Goal: Feedback & Contribution: Contribute content

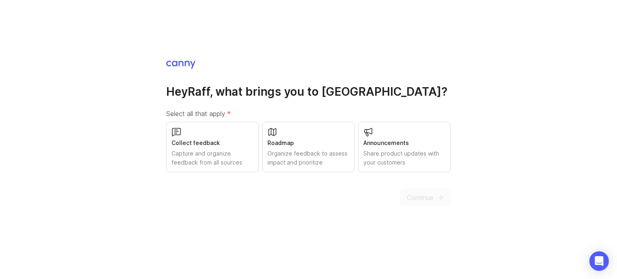
click at [394, 149] on div "Share product updates with your customers" at bounding box center [405, 158] width 82 height 18
click at [426, 197] on span "Continue" at bounding box center [420, 197] width 26 height 10
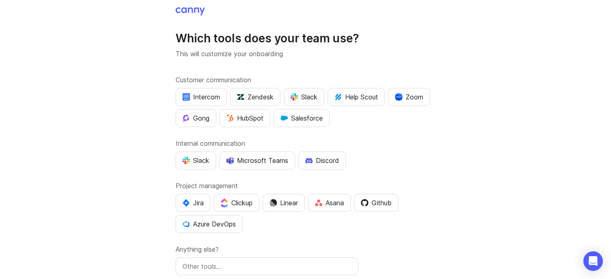
click at [309, 98] on div "Slack" at bounding box center [304, 97] width 27 height 10
click at [313, 119] on div "Salesforce" at bounding box center [302, 118] width 42 height 10
click at [307, 97] on div "Slack" at bounding box center [304, 97] width 27 height 10
click at [309, 121] on div "Salesforce" at bounding box center [302, 118] width 42 height 10
click at [200, 161] on div "Slack" at bounding box center [196, 160] width 27 height 10
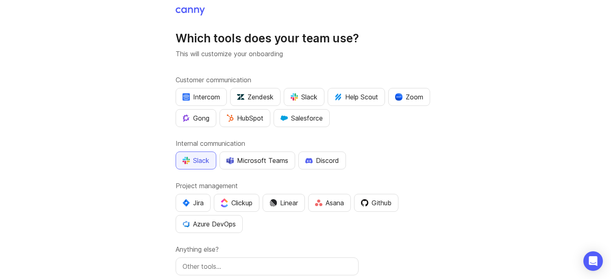
scroll to position [41, 0]
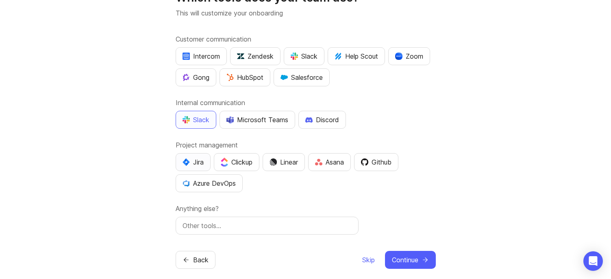
click at [198, 164] on div "Jira" at bounding box center [193, 162] width 21 height 10
click at [344, 166] on div "Asana" at bounding box center [329, 162] width 29 height 10
click at [198, 165] on div "Jira" at bounding box center [193, 162] width 21 height 10
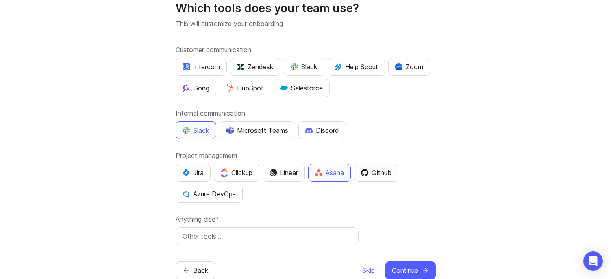
scroll to position [50, 0]
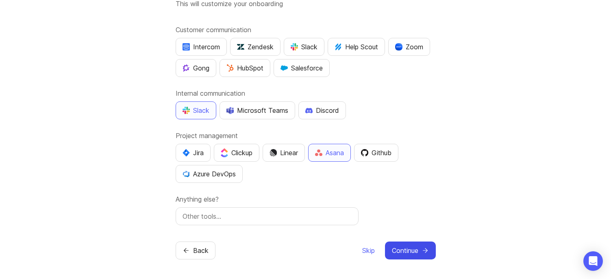
click at [411, 247] on span "Continue" at bounding box center [405, 250] width 26 height 10
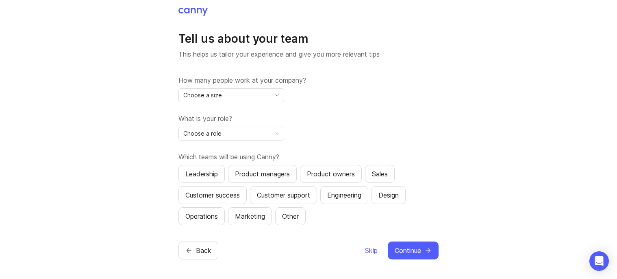
click at [257, 96] on div "Choose a size" at bounding box center [225, 95] width 92 height 13
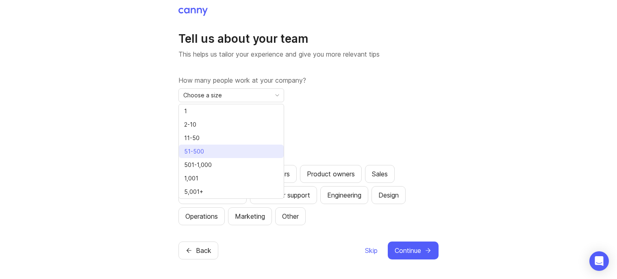
click at [219, 149] on li "51-500" at bounding box center [231, 150] width 105 height 13
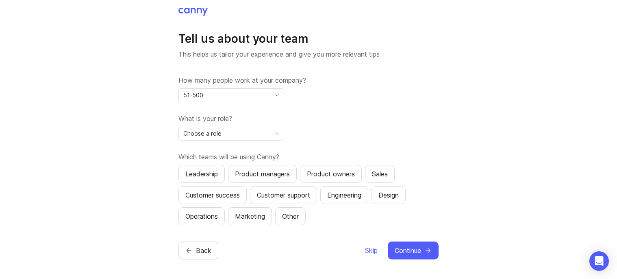
click at [228, 135] on div "Choose a role" at bounding box center [225, 133] width 92 height 13
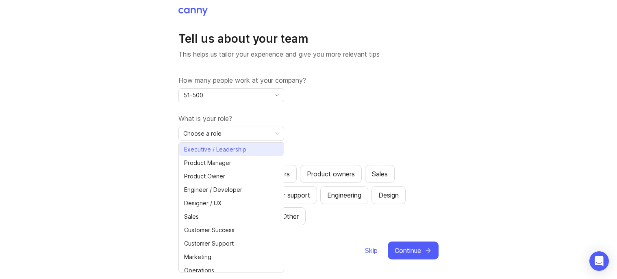
scroll to position [18, 0]
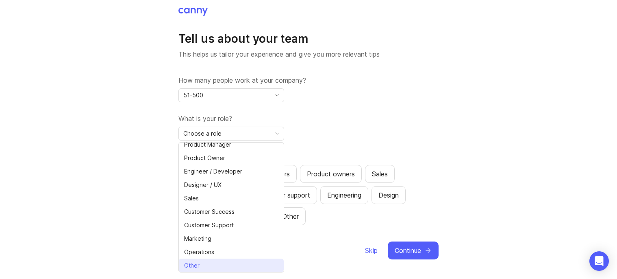
click at [232, 266] on li "Other" at bounding box center [231, 264] width 105 height 13
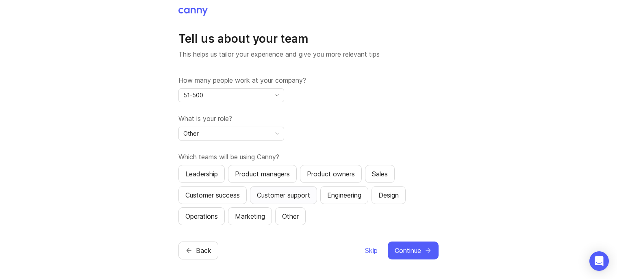
click at [309, 196] on div "Customer support" at bounding box center [283, 195] width 53 height 10
click at [293, 218] on div "Other" at bounding box center [290, 216] width 17 height 10
click at [344, 176] on div "Product owners" at bounding box center [331, 174] width 48 height 10
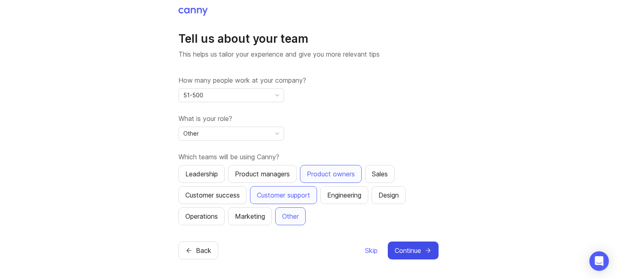
click at [408, 246] on span "Continue" at bounding box center [408, 250] width 26 height 10
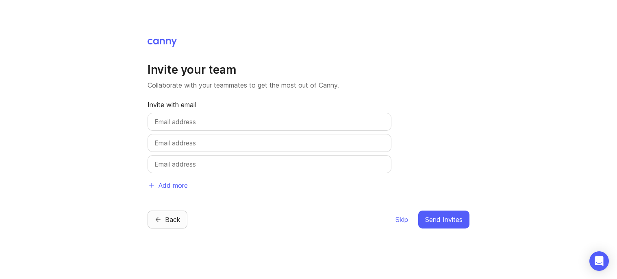
click at [160, 218] on icon "button" at bounding box center [158, 219] width 7 height 7
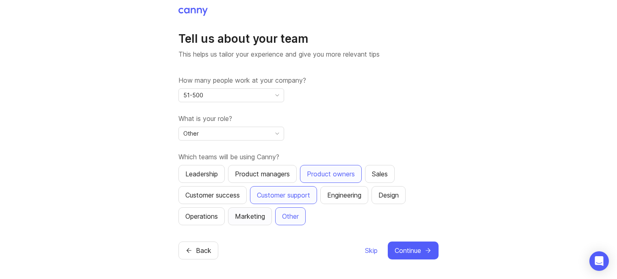
click at [255, 217] on div "Marketing" at bounding box center [250, 216] width 30 height 10
click at [380, 176] on div "Sales" at bounding box center [380, 174] width 16 height 10
click at [416, 253] on span "Continue" at bounding box center [408, 250] width 26 height 10
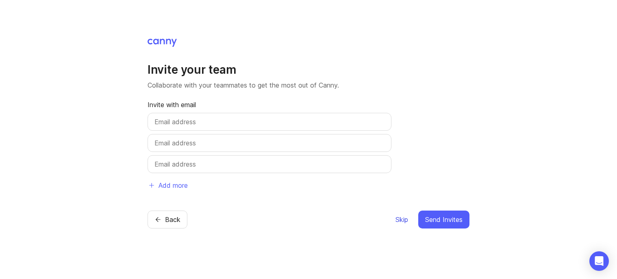
click at [398, 220] on span "Skip" at bounding box center [402, 219] width 13 height 10
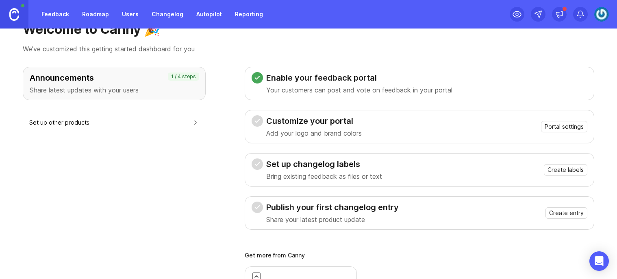
scroll to position [41, 0]
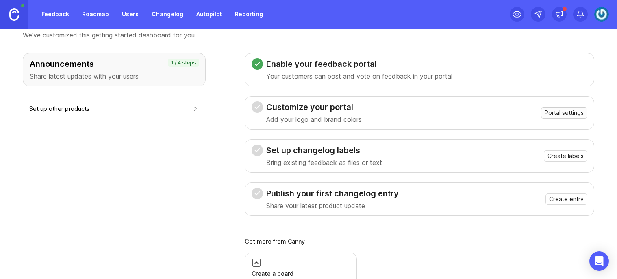
click at [557, 112] on span "Portal settings" at bounding box center [564, 113] width 39 height 8
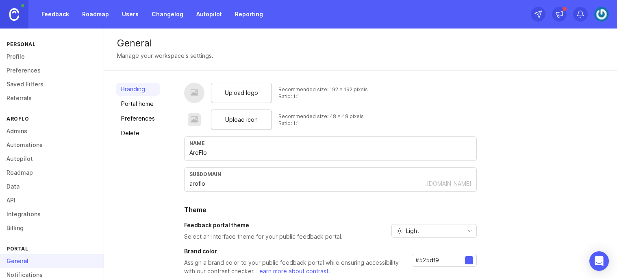
click at [242, 94] on span "Upload logo" at bounding box center [241, 92] width 33 height 9
click at [239, 118] on span "Upload icon" at bounding box center [241, 119] width 33 height 9
click at [242, 115] on span "Upload icon" at bounding box center [241, 119] width 33 height 9
click at [233, 94] on span "Upload logo" at bounding box center [241, 92] width 33 height 9
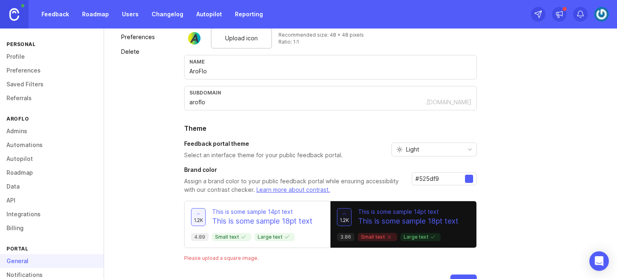
scroll to position [107, 0]
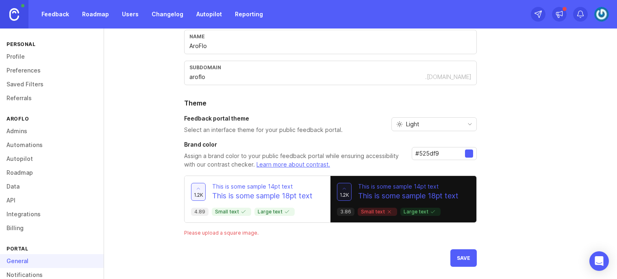
click at [449, 126] on div "Light" at bounding box center [428, 124] width 72 height 13
click at [444, 142] on span "System preference" at bounding box center [432, 139] width 52 height 9
click at [438, 126] on span "System preference" at bounding box center [432, 124] width 52 height 9
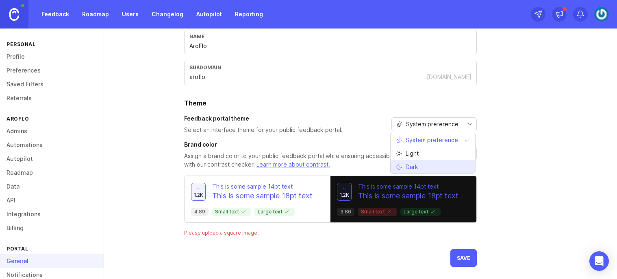
click at [431, 163] on li "Dark" at bounding box center [433, 166] width 85 height 13
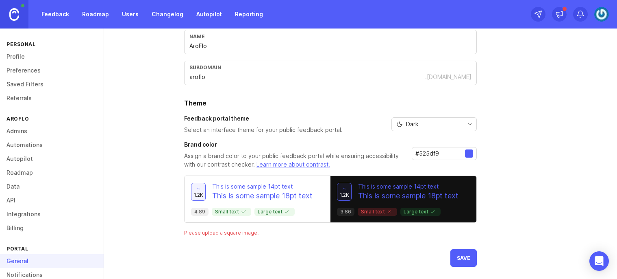
click at [435, 127] on div "Dark" at bounding box center [428, 124] width 72 height 13
click at [431, 150] on li "Light" at bounding box center [433, 152] width 85 height 13
click at [468, 153] on div at bounding box center [469, 153] width 8 height 8
click at [443, 151] on input "#525df9" at bounding box center [441, 153] width 50 height 9
click at [430, 152] on input "#525df9" at bounding box center [441, 153] width 50 height 9
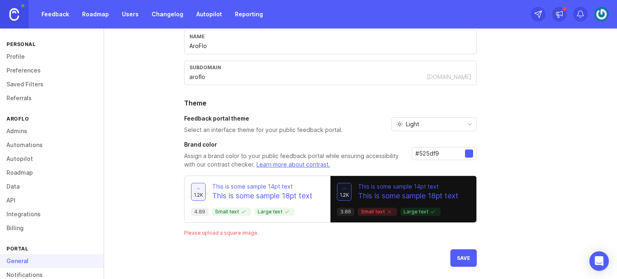
click at [430, 152] on input "#525df9" at bounding box center [441, 153] width 50 height 9
click at [435, 152] on input "#525df9" at bounding box center [441, 153] width 50 height 9
paste input "38374"
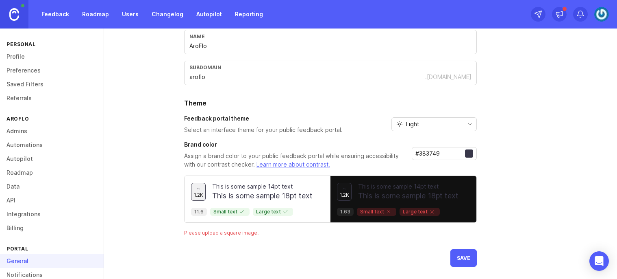
click at [431, 154] on input "#383749" at bounding box center [441, 153] width 50 height 9
click at [429, 152] on input "#383749" at bounding box center [441, 153] width 50 height 9
click at [427, 157] on input "#383749" at bounding box center [441, 153] width 50 height 9
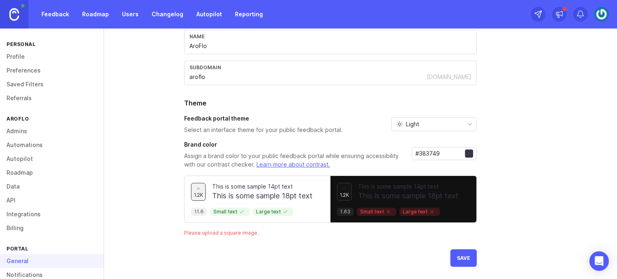
click at [427, 155] on input "#383749" at bounding box center [441, 153] width 50 height 9
click at [427, 153] on input "#383749" at bounding box center [441, 153] width 50 height 9
paste input "d07cb3"
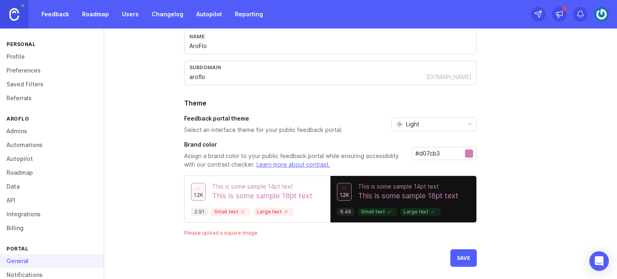
click at [325, 182] on div "1.2k This is some sample 14pt text This is some sample 18pt text 2.91 Small tex…" at bounding box center [258, 199] width 146 height 46
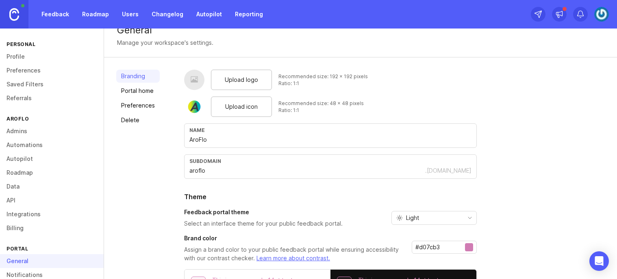
scroll to position [0, 0]
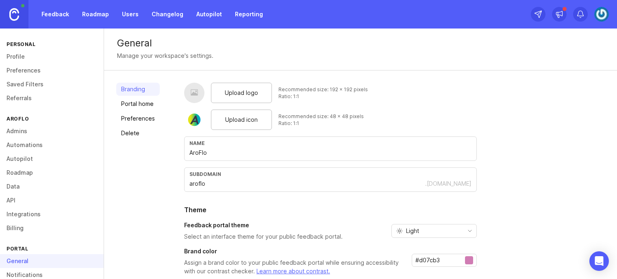
click at [431, 261] on input "#d07cb3" at bounding box center [441, 259] width 50 height 9
paste input "6667ab"
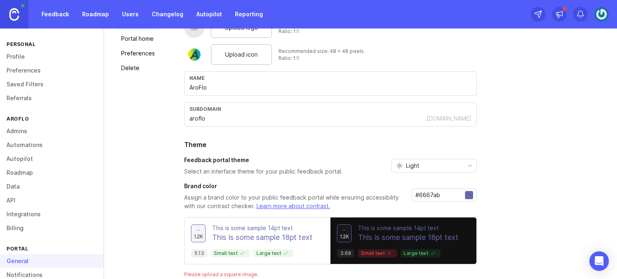
scroll to position [25, 0]
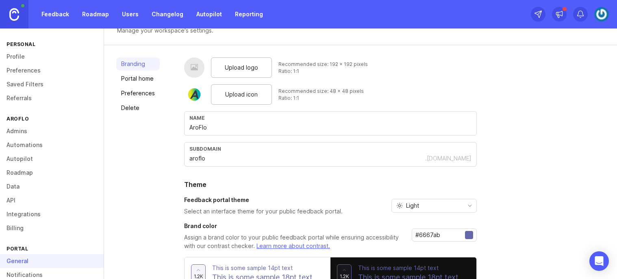
type input "#6667ab"
click at [241, 70] on span "Upload logo" at bounding box center [241, 67] width 33 height 9
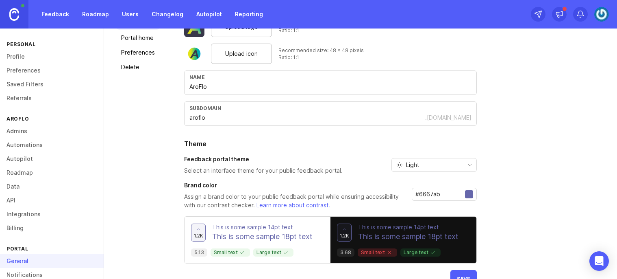
scroll to position [87, 0]
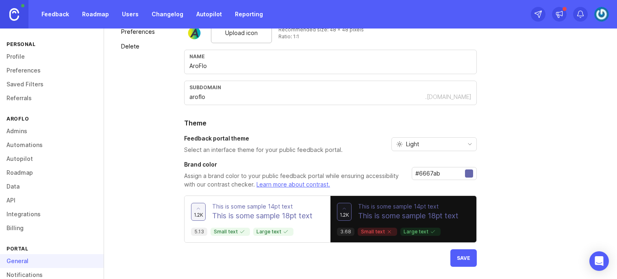
click at [463, 259] on span "Save" at bounding box center [463, 258] width 13 height 6
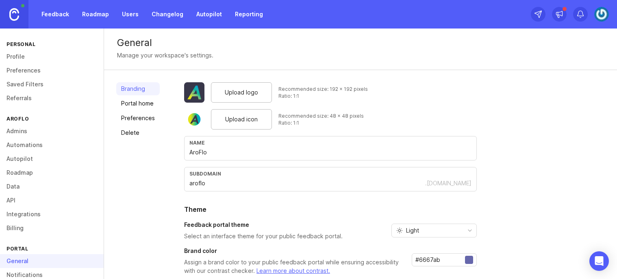
scroll to position [0, 0]
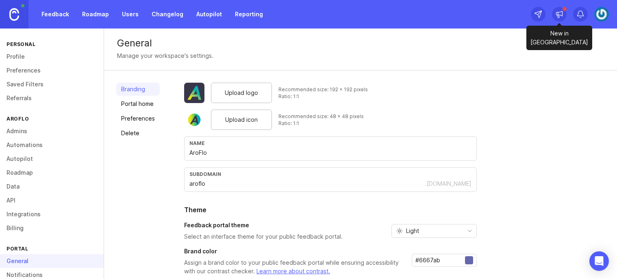
click at [561, 13] on icon at bounding box center [559, 14] width 8 height 8
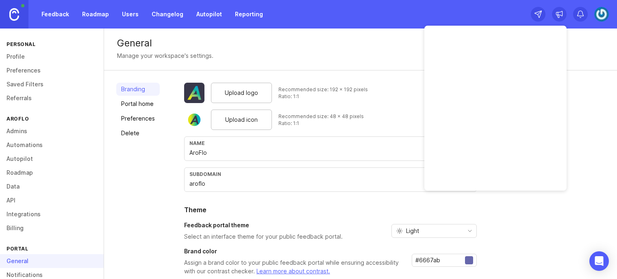
click at [561, 13] on icon at bounding box center [559, 14] width 8 height 8
click at [140, 104] on link "Portal home" at bounding box center [138, 103] width 44 height 13
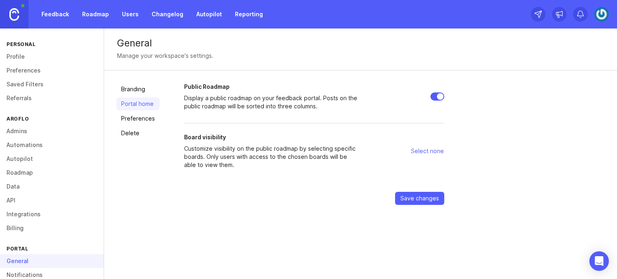
click at [135, 118] on link "Preferences" at bounding box center [138, 118] width 44 height 13
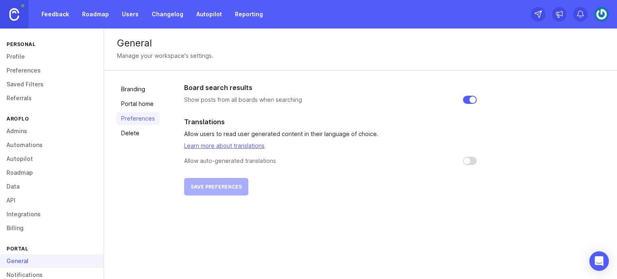
click at [134, 135] on link "Delete" at bounding box center [138, 132] width 44 height 13
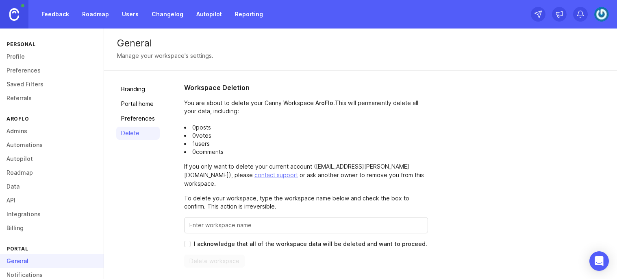
click at [129, 104] on link "Portal home" at bounding box center [138, 103] width 44 height 13
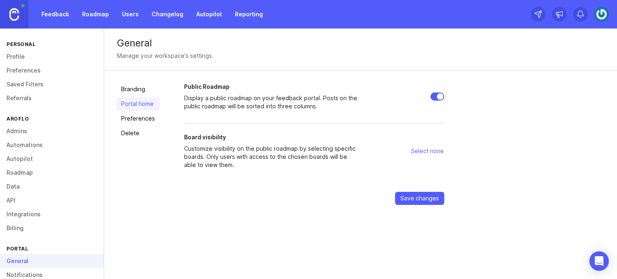
click at [135, 83] on link "Branding" at bounding box center [138, 89] width 44 height 13
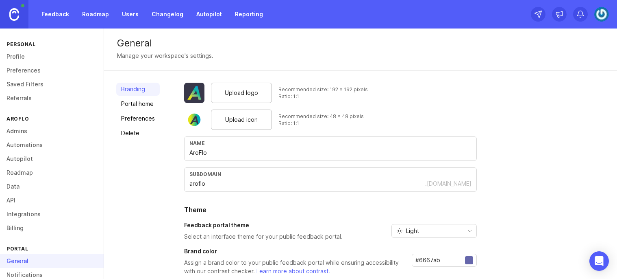
click at [152, 14] on link "Changelog" at bounding box center [167, 14] width 41 height 15
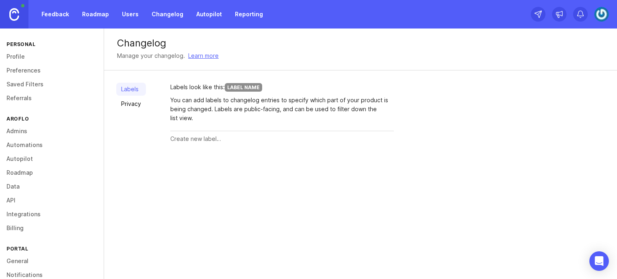
click at [181, 138] on input "text" at bounding box center [282, 138] width 224 height 9
click at [187, 138] on input "text" at bounding box center [282, 138] width 224 height 9
type input "new feature"
click at [381, 137] on span "Create" at bounding box center [378, 139] width 20 height 6
click at [195, 166] on input "text" at bounding box center [266, 167] width 192 height 9
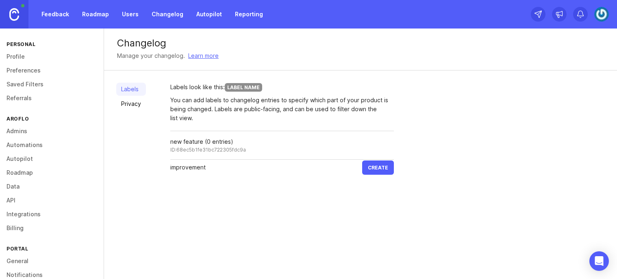
type input "improvement"
click at [371, 169] on span "Create" at bounding box center [378, 167] width 20 height 6
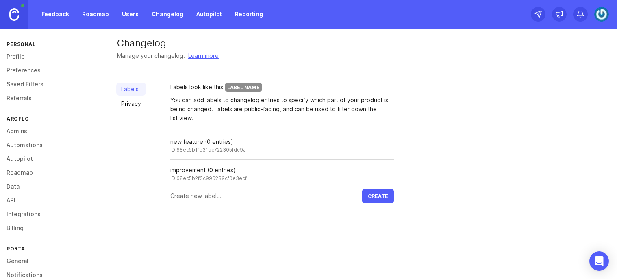
click at [204, 193] on input "text" at bounding box center [266, 195] width 192 height 9
type input "report fields"
click at [388, 197] on button "Create" at bounding box center [378, 196] width 32 height 14
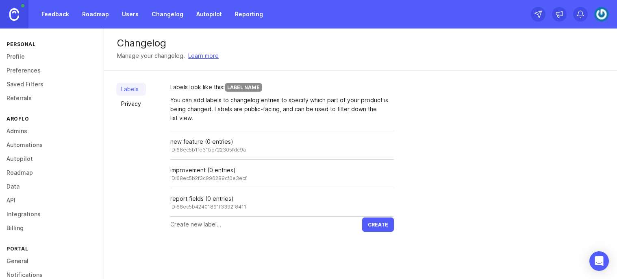
click at [193, 220] on input "text" at bounding box center [266, 224] width 192 height 9
type input "layout elements"
click at [379, 226] on span "Create" at bounding box center [378, 224] width 20 height 6
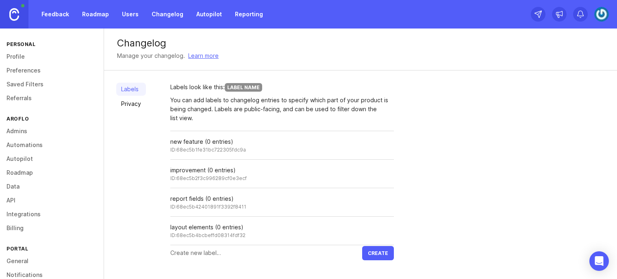
click at [209, 249] on input "text" at bounding box center [266, 252] width 192 height 9
click at [220, 200] on div "report fields (0 entries)" at bounding box center [208, 198] width 76 height 9
click at [0, 0] on div "Rename" at bounding box center [0, 0] width 0 height 0
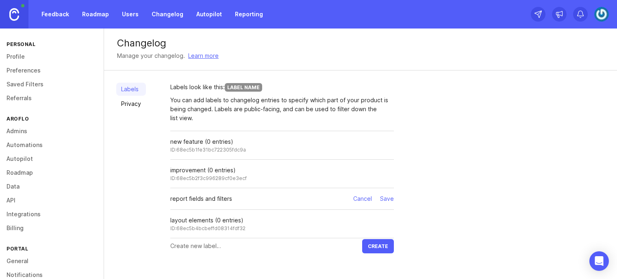
type input "report fields and filters"
click at [384, 199] on div "Save" at bounding box center [387, 198] width 14 height 9
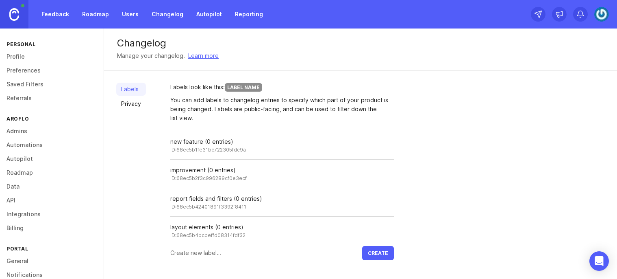
click at [294, 252] on input "text" at bounding box center [266, 252] width 192 height 9
type input "email fields"
click at [385, 254] on span "Create" at bounding box center [378, 253] width 20 height 6
click at [129, 106] on link "Privacy" at bounding box center [131, 103] width 30 height 13
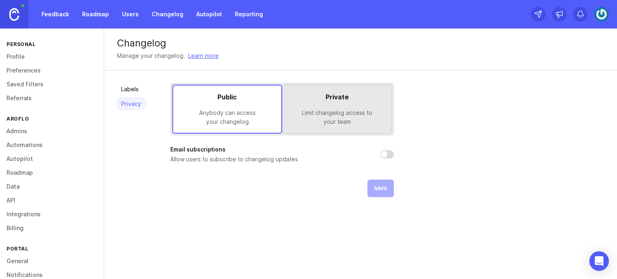
click at [131, 85] on link "Labels" at bounding box center [131, 89] width 30 height 13
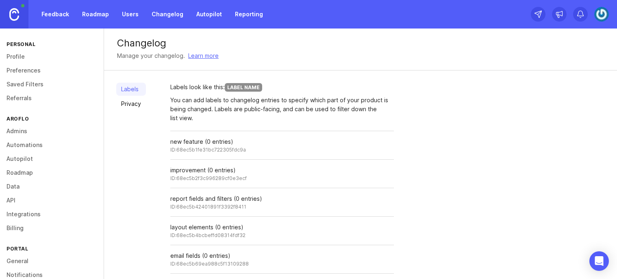
scroll to position [22, 0]
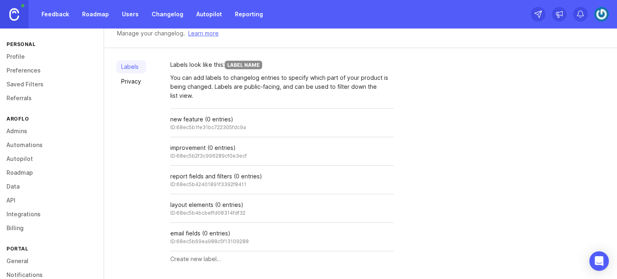
click at [168, 13] on link "Changelog" at bounding box center [167, 14] width 41 height 15
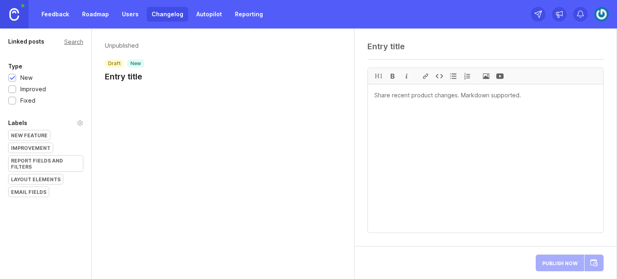
click at [40, 163] on div "report fields and filters" at bounding box center [46, 163] width 74 height 16
click at [45, 175] on div "layout elements" at bounding box center [36, 179] width 54 height 10
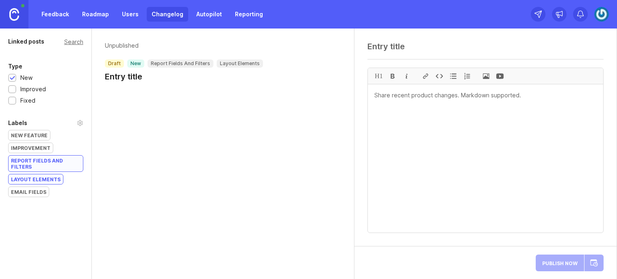
click at [41, 190] on div "email fields" at bounding box center [29, 192] width 40 height 10
click at [207, 62] on div "report fields and filters" at bounding box center [181, 63] width 66 height 8
click at [197, 62] on p "report fields and filters" at bounding box center [180, 63] width 59 height 7
click at [184, 64] on p "report fields and filters" at bounding box center [180, 63] width 59 height 7
click at [13, 87] on div at bounding box center [12, 90] width 5 height 6
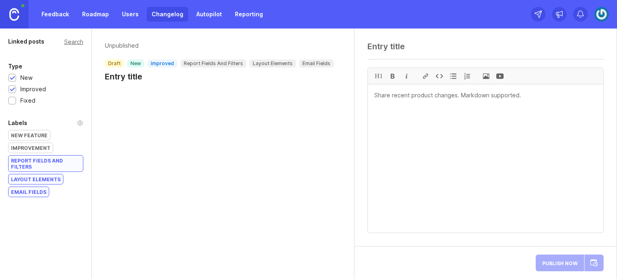
click at [13, 99] on div at bounding box center [12, 101] width 5 height 6
click at [155, 15] on link "Changelog" at bounding box center [167, 14] width 41 height 15
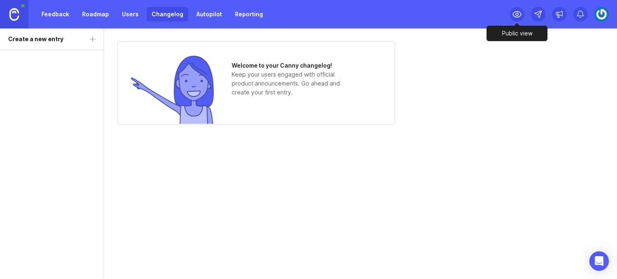
click at [516, 13] on icon at bounding box center [517, 14] width 10 height 10
click at [61, 13] on link "Feedback" at bounding box center [55, 14] width 37 height 15
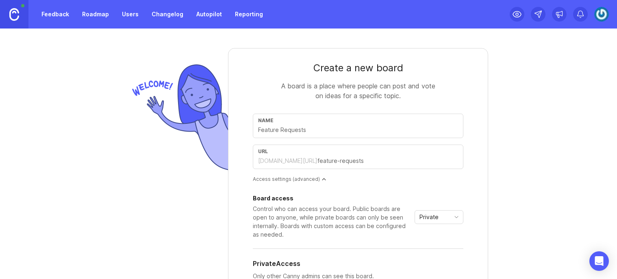
click at [167, 14] on link "Changelog" at bounding box center [167, 14] width 41 height 15
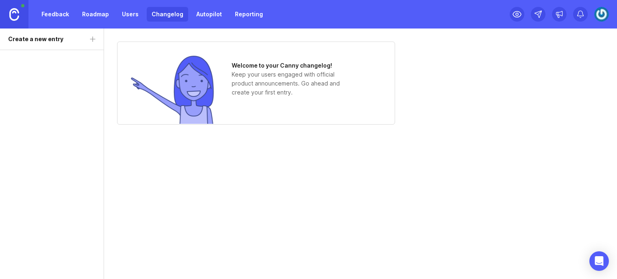
click at [599, 17] on img at bounding box center [601, 14] width 15 height 15
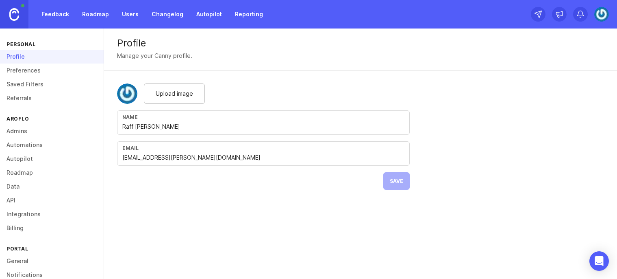
click at [26, 83] on link "Saved Filters" at bounding box center [52, 84] width 104 height 14
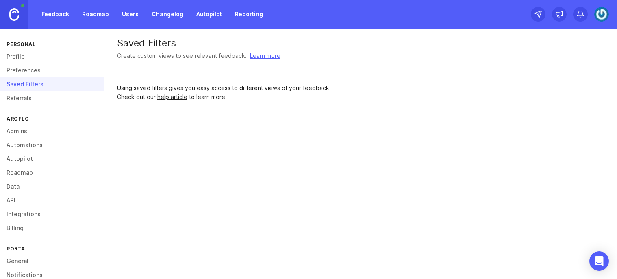
click at [26, 71] on link "Preferences" at bounding box center [52, 70] width 104 height 14
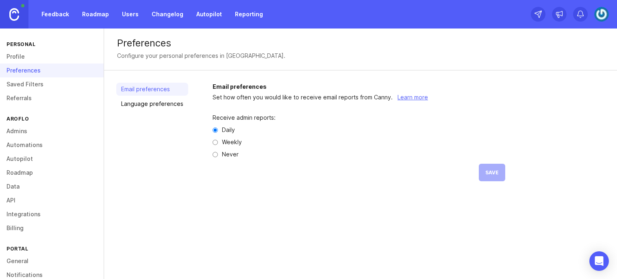
click at [20, 57] on link "Profile" at bounding box center [52, 57] width 104 height 14
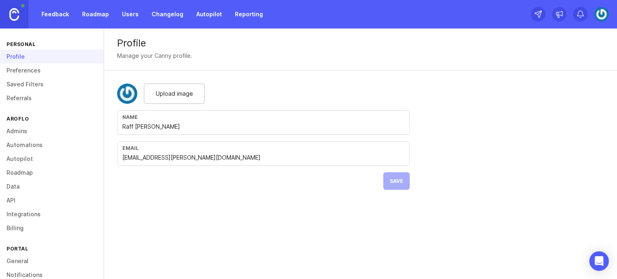
click at [163, 20] on link "Changelog" at bounding box center [167, 14] width 41 height 15
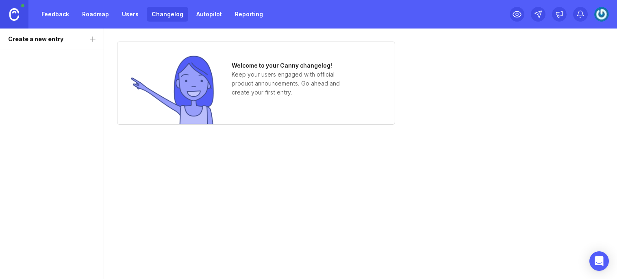
click at [161, 17] on link "Changelog" at bounding box center [167, 14] width 41 height 15
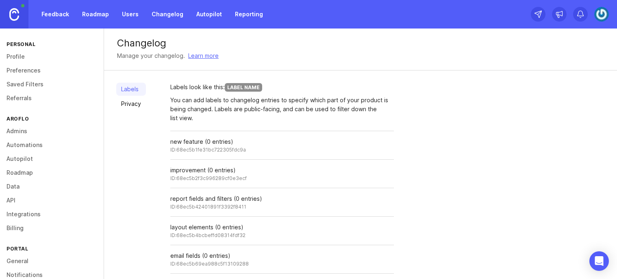
scroll to position [22, 0]
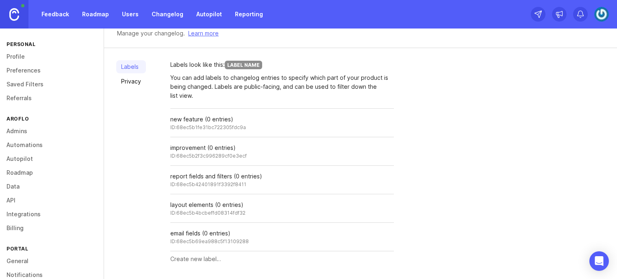
click at [276, 152] on div "improvement (0 entries) ID: 68ec5b2f3c996289cf0e3ecf Rename Delete" at bounding box center [282, 151] width 224 height 28
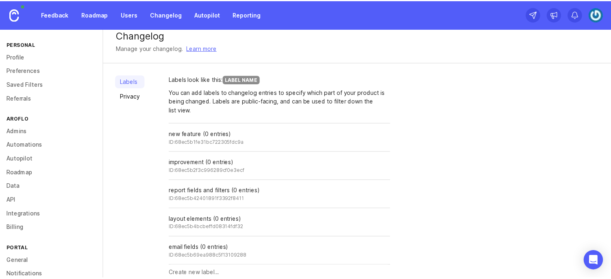
scroll to position [0, 0]
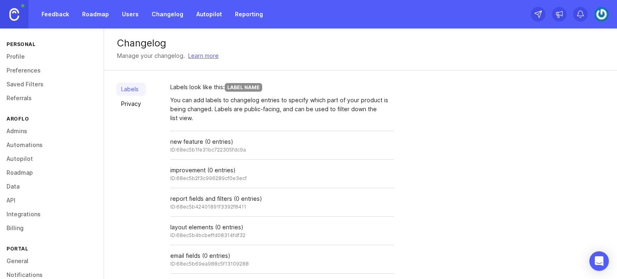
click at [159, 16] on link "Changelog" at bounding box center [167, 14] width 41 height 15
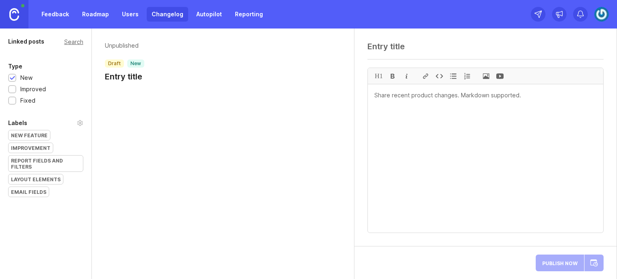
click at [128, 78] on h1 "Entry title" at bounding box center [124, 76] width 39 height 11
click at [394, 47] on textarea at bounding box center [486, 46] width 236 height 10
paste textarea "[DATE] - Task Preview in Project Budget"
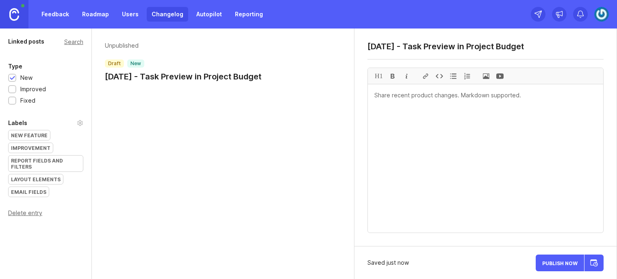
type textarea "[DATE] - Task Preview in Project Budget"
click at [473, 171] on textarea at bounding box center [485, 158] width 235 height 148
paste textarea "We've introduced Task Preview in Project Budgets! Simply click the name of a ta…"
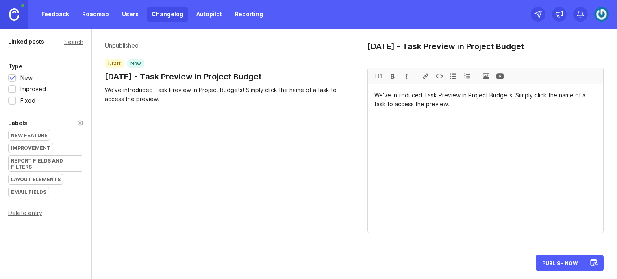
click at [469, 150] on textarea "We've introduced Task Preview in Project Budgets! Simply click the name of a ta…" at bounding box center [485, 158] width 235 height 148
paste textarea "More on Task Preview | Project Budgets"
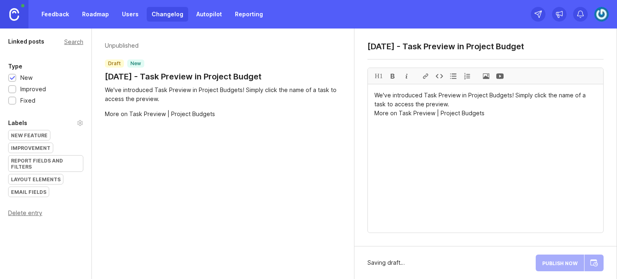
click at [428, 114] on textarea "We've introduced Task Preview in Project Budgets! Simply click the name of a ta…" at bounding box center [485, 158] width 235 height 148
drag, startPoint x: 399, startPoint y: 114, endPoint x: 431, endPoint y: 116, distance: 32.2
click at [431, 116] on textarea "We've introduced Task Preview in Project Budgets! Simply click the name of a ta…" at bounding box center [485, 158] width 235 height 148
paste textarea "[URL][DOMAIN_NAME]"
drag, startPoint x: 402, startPoint y: 125, endPoint x: 451, endPoint y: 127, distance: 48.4
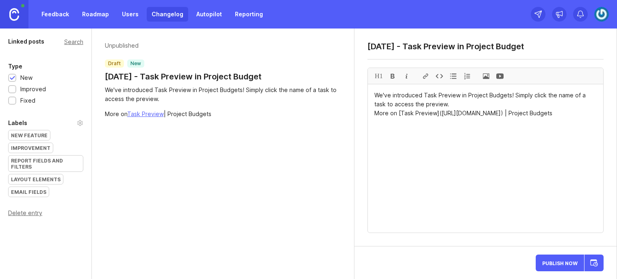
click at [451, 127] on textarea "We've introduced Task Preview in Project Budgets! Simply click the name of a ta…" at bounding box center [485, 158] width 235 height 148
paste textarea "[URL][DOMAIN_NAME]"
click at [148, 113] on link "Task Preview" at bounding box center [145, 113] width 37 height 7
click at [448, 150] on textarea "We've introduced Task Preview in Project Budgets! Simply click the name of a ta…" at bounding box center [485, 158] width 235 height 148
click at [443, 102] on textarea "We've introduced Task Preview in Project Budgets! Simply click the name of a ta…" at bounding box center [485, 158] width 235 height 148
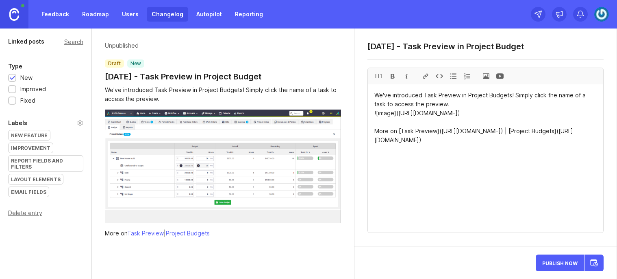
click at [456, 108] on textarea "We've introduced Task Preview in Project Budgets! Simply click the name of a ta…" at bounding box center [485, 158] width 235 height 148
drag, startPoint x: 440, startPoint y: 105, endPoint x: 547, endPoint y: 122, distance: 108.7
click at [547, 122] on textarea "We've introduced Task Preview in Project Budgets! Simply click the name of a ta…" at bounding box center [485, 158] width 235 height 148
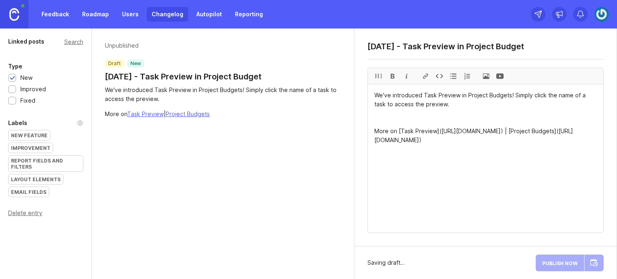
click at [485, 78] on span at bounding box center [486, 76] width 14 height 16
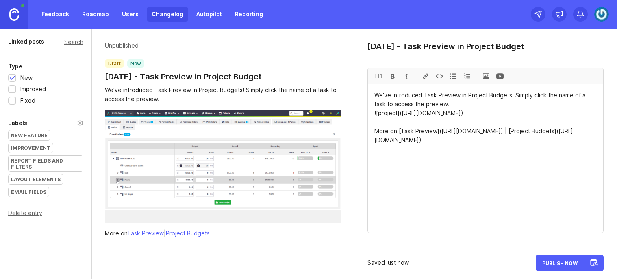
click at [392, 130] on textarea "We've introduced Task Preview in Project Budgets! Simply click the name of a ta…" at bounding box center [485, 158] width 235 height 148
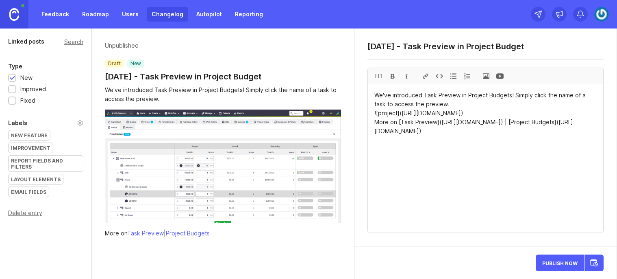
type textarea "We've introduced Task Preview in Project Budgets! Simply click the name of a ta…"
click at [553, 261] on span "Publish Now" at bounding box center [559, 262] width 35 height 5
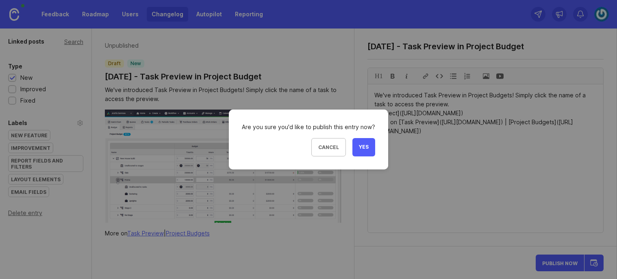
click at [363, 151] on button "Yes" at bounding box center [364, 147] width 23 height 18
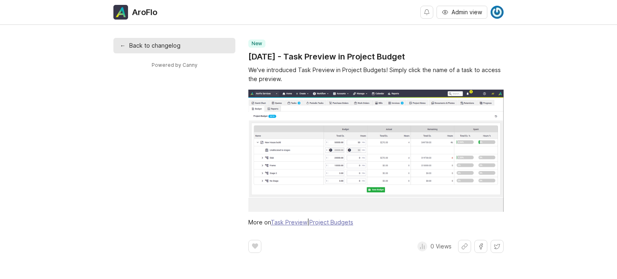
click at [270, 57] on h1 "[DATE] - Task Preview in Project Budget" at bounding box center [326, 56] width 157 height 11
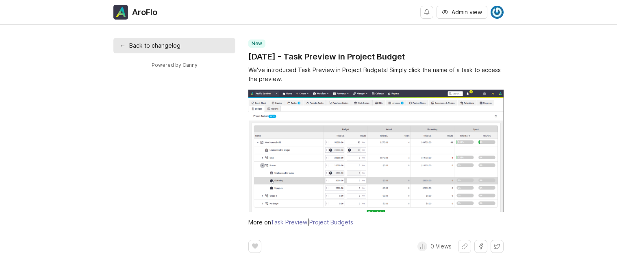
click at [277, 58] on h1 "[DATE] - Task Preview in Project Budget" at bounding box center [326, 56] width 157 height 11
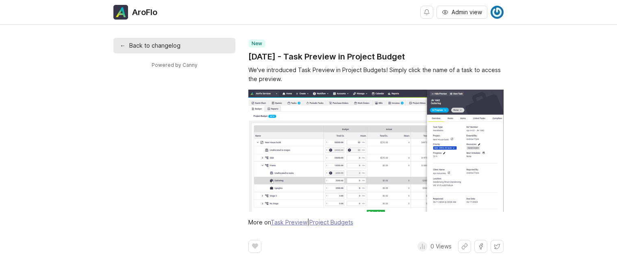
click at [274, 106] on img at bounding box center [375, 150] width 255 height 122
click at [182, 43] on link "← Back to changelog" at bounding box center [174, 45] width 122 height 15
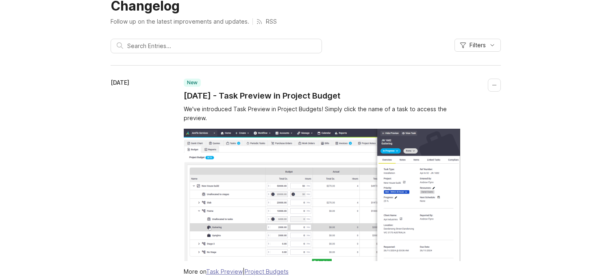
scroll to position [39, 0]
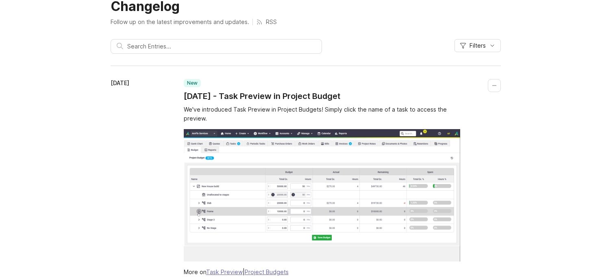
click at [492, 87] on button "Collapse changelog entry" at bounding box center [494, 85] width 13 height 13
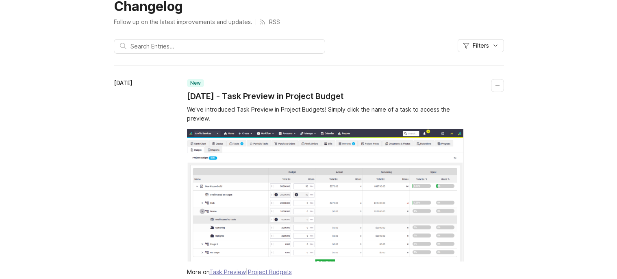
scroll to position [0, 0]
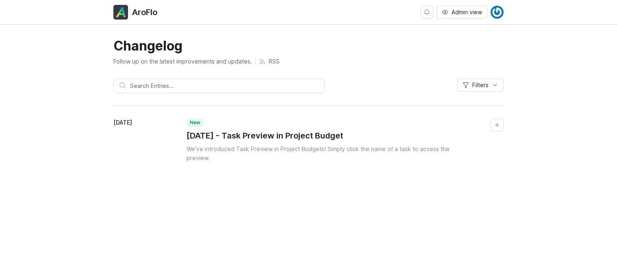
click at [498, 124] on button "Collapse changelog entry" at bounding box center [497, 124] width 13 height 13
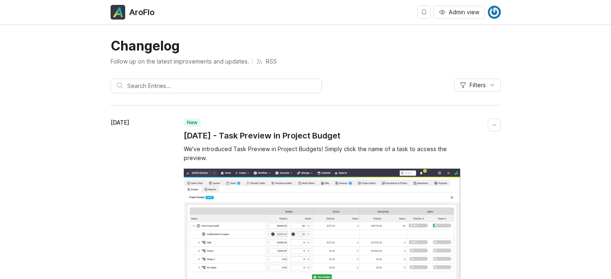
click at [497, 126] on button "Collapse changelog entry" at bounding box center [494, 124] width 13 height 13
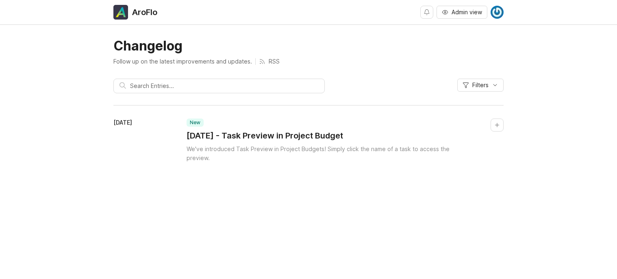
click at [497, 126] on button "Collapse changelog entry" at bounding box center [497, 124] width 13 height 13
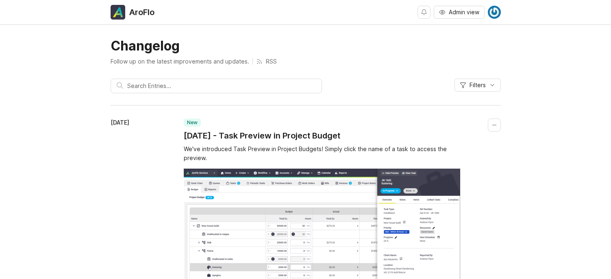
click at [497, 126] on button "Collapse changelog entry" at bounding box center [494, 124] width 13 height 13
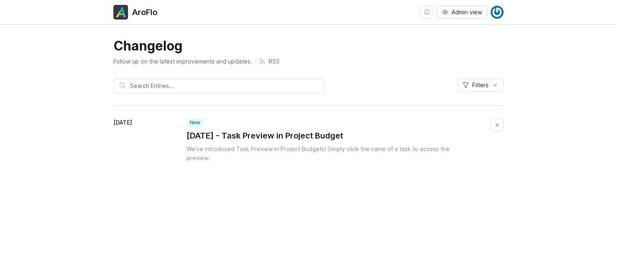
click at [449, 13] on button "Admin view" at bounding box center [462, 12] width 51 height 13
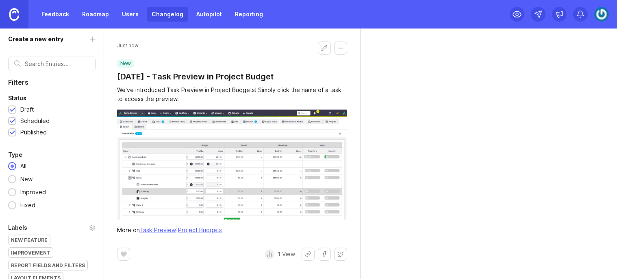
click at [178, 93] on div "We've introduced Task Preview in Project Budgets! Simply click the name of a ta…" at bounding box center [232, 94] width 230 height 18
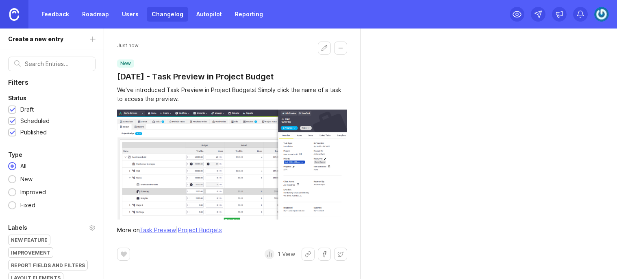
click at [330, 47] on button "Edit changelog entry" at bounding box center [324, 47] width 13 height 13
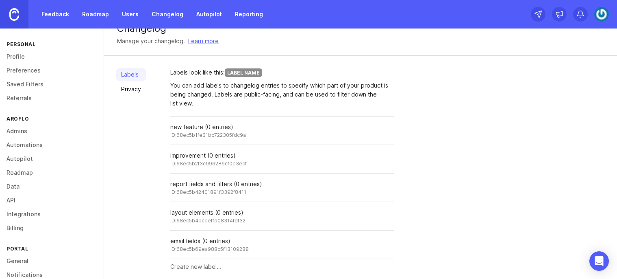
scroll to position [22, 0]
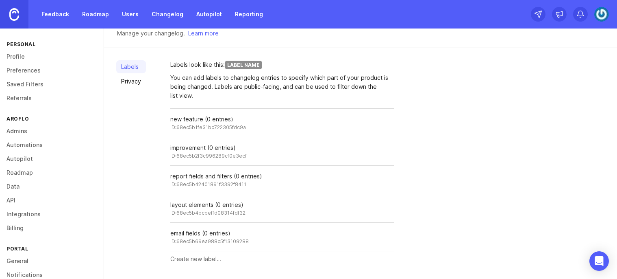
click at [215, 258] on input "text" at bounding box center [282, 258] width 224 height 9
type input "UI update"
click at [385, 258] on span "Create" at bounding box center [378, 259] width 20 height 6
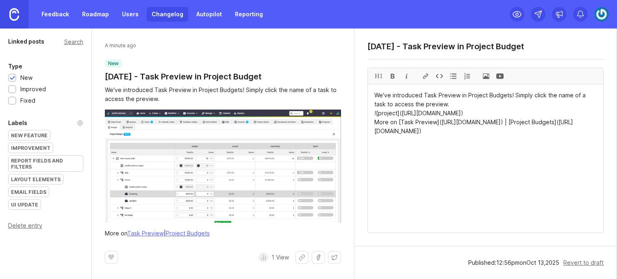
click at [34, 146] on div "improvement" at bounding box center [31, 148] width 44 height 10
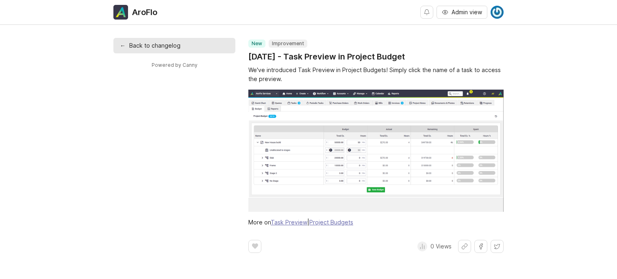
click at [287, 226] on div "More on Task Preview | Project Budgets" at bounding box center [375, 222] width 255 height 9
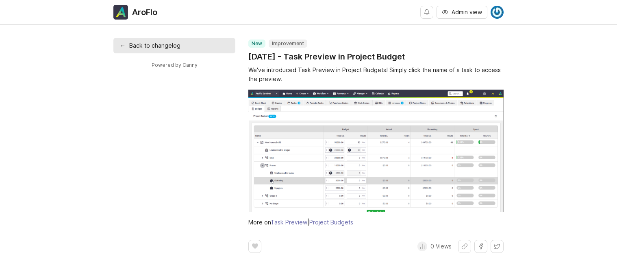
click at [290, 223] on link "Task Preview" at bounding box center [289, 221] width 37 height 7
